Goal: Go to known website: Access a specific website the user already knows

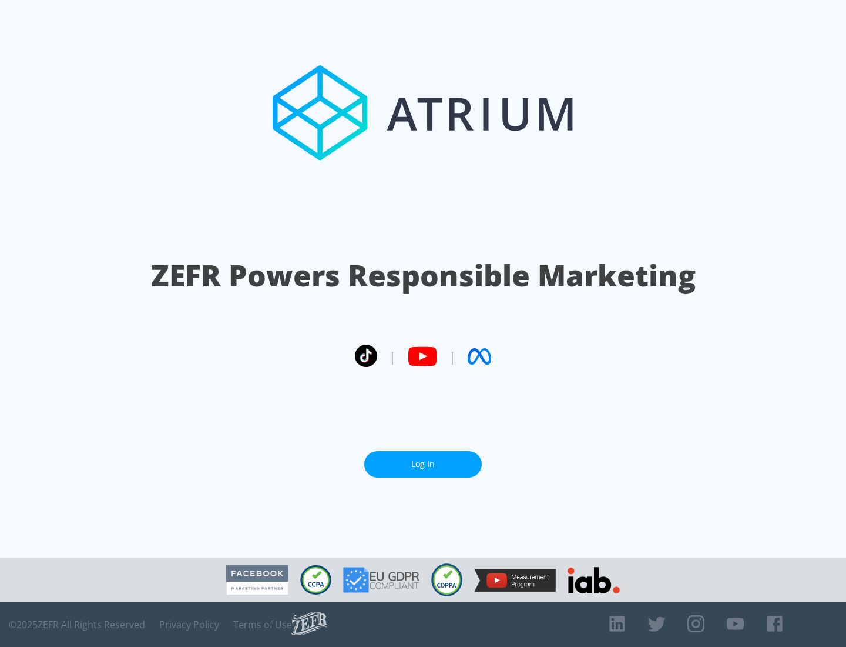
click at [423, 464] on link "Log In" at bounding box center [423, 464] width 118 height 26
